Goal: Find specific page/section

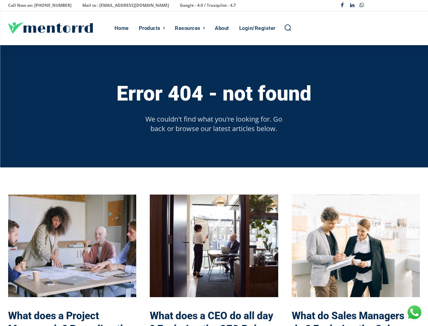
click at [214, 163] on div "Error 404 - not found We couldn't find what you're looking for. Go back or brow…" at bounding box center [214, 106] width 412 height 122
click at [38, 5] on p "Call Now on: [PHONE_NUMBER]" at bounding box center [39, 5] width 63 height 9
click at [107, 5] on p "Mail to : [EMAIL_ADDRESS][DOMAIN_NAME]" at bounding box center [125, 5] width 87 height 9
click at [180, 5] on p "Google - 4.9 / Trustpilot - 4.7" at bounding box center [208, 5] width 56 height 9
click at [379, 5] on div "Facebook Linkedin Whatsapp" at bounding box center [379, 6] width 82 height 10
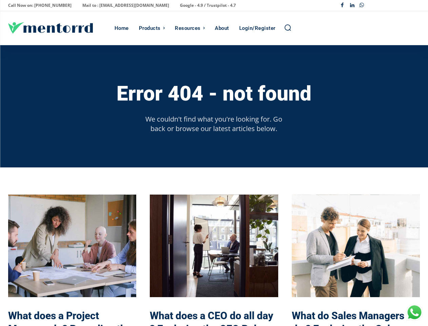
click at [152, 28] on div "Products" at bounding box center [150, 28] width 22 height 34
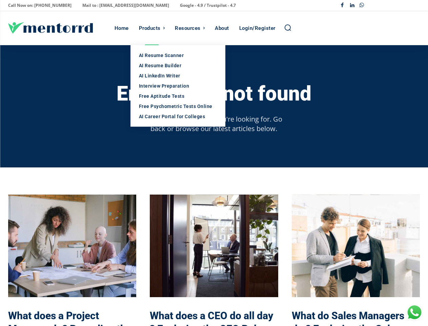
click at [190, 28] on div "Resources" at bounding box center [188, 28] width 26 height 34
click at [288, 28] on icon "Search" at bounding box center [287, 27] width 7 height 7
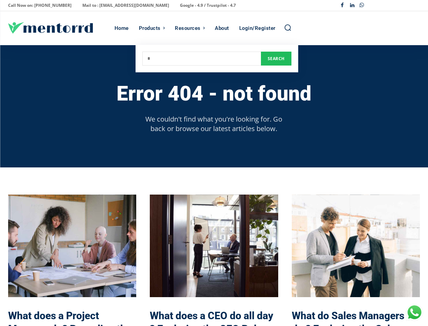
click at [214, 93] on h3 "Error 404 - not found" at bounding box center [214, 93] width 195 height 22
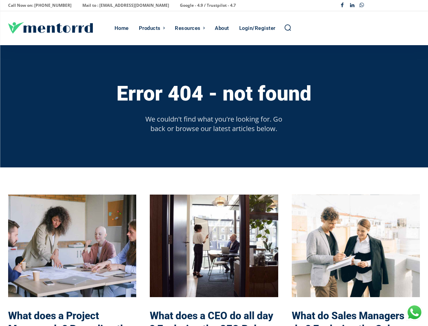
click at [214, 123] on p "We couldn't find what you're looking for. Go back or browse our latest articles…" at bounding box center [214, 123] width 148 height 19
